Goal: Learn about a topic

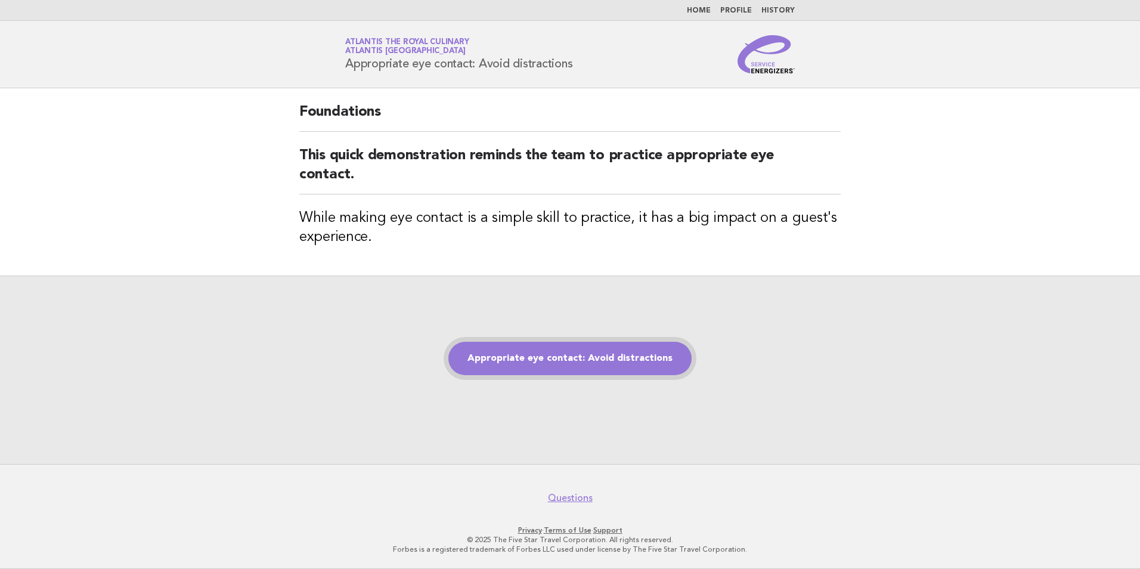
click at [566, 368] on link "Appropriate eye contact: Avoid distractions" at bounding box center [569, 358] width 243 height 33
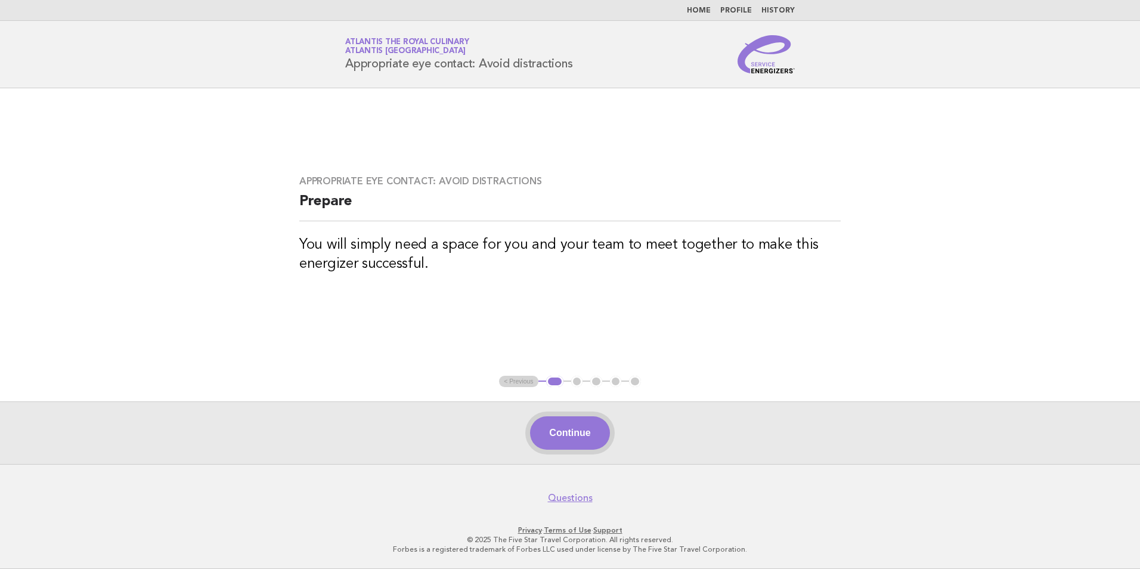
click at [569, 428] on button "Continue" at bounding box center [569, 432] width 79 height 33
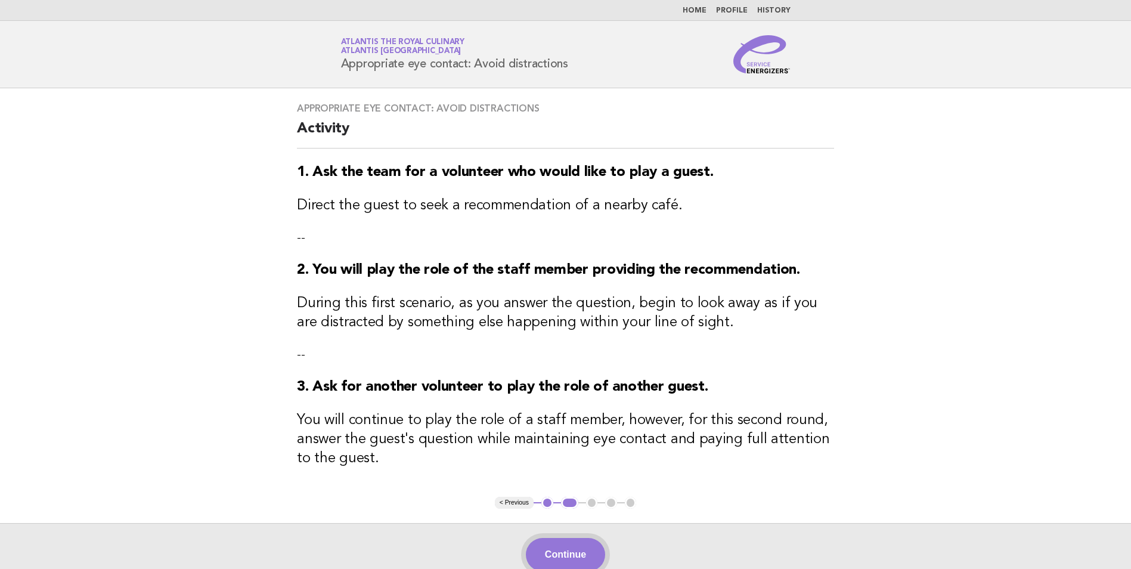
click at [582, 553] on button "Continue" at bounding box center [565, 554] width 79 height 33
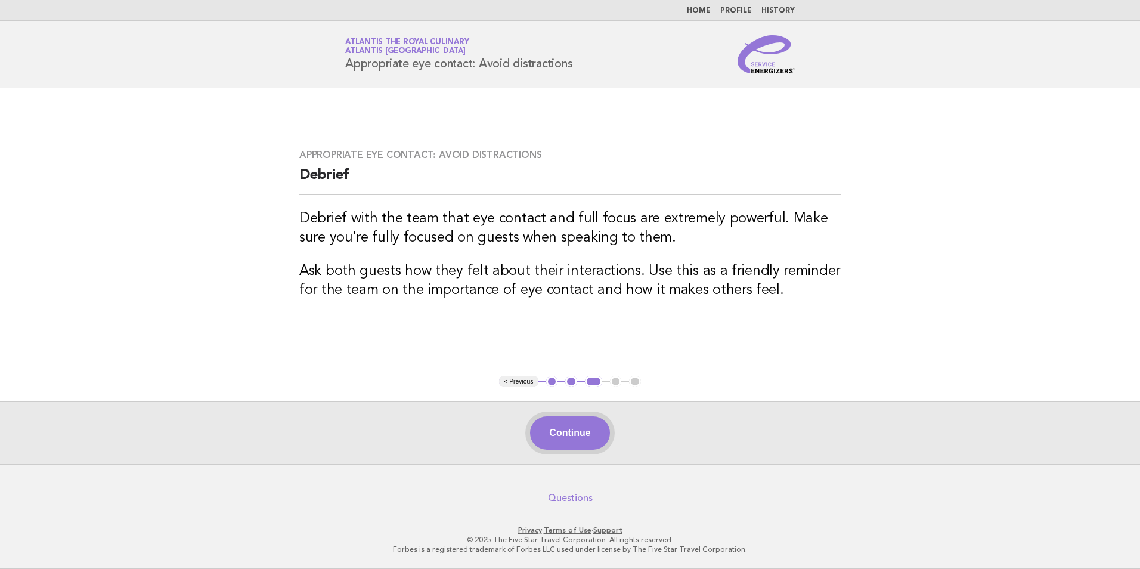
click at [577, 430] on button "Continue" at bounding box center [569, 432] width 79 height 33
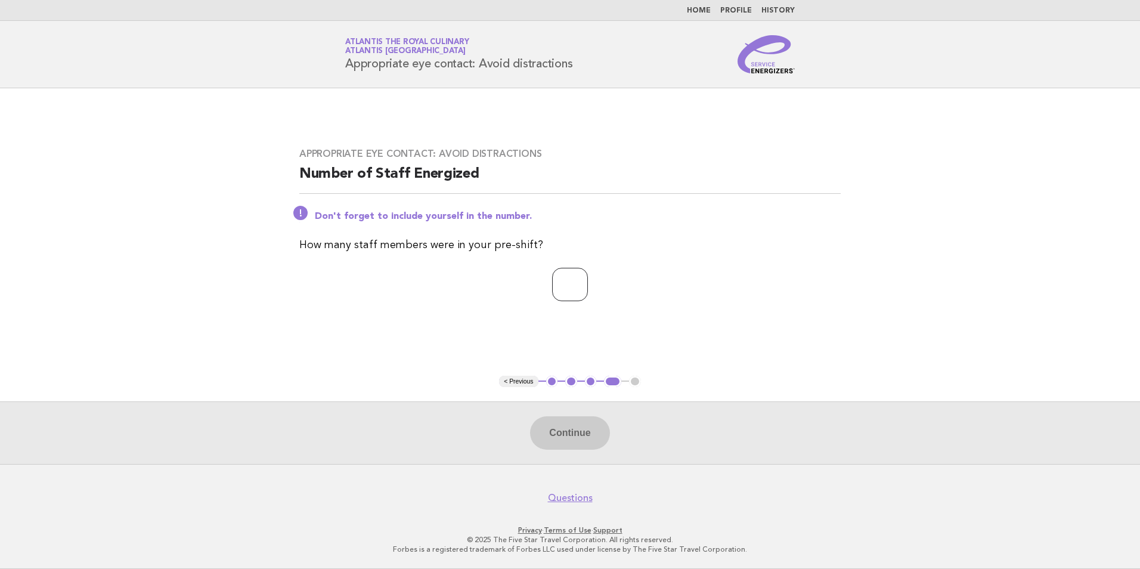
click at [557, 277] on input "number" at bounding box center [570, 284] width 36 height 33
type input "*"
click at [544, 433] on button "Continue" at bounding box center [569, 432] width 79 height 33
